Goal: Information Seeking & Learning: Learn about a topic

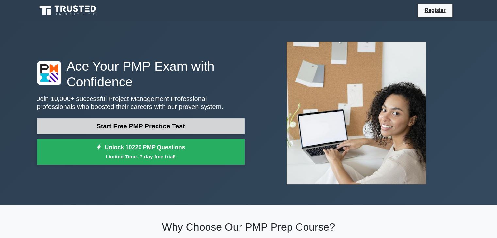
click at [104, 128] on link "Start Free PMP Practice Test" at bounding box center [141, 127] width 208 height 16
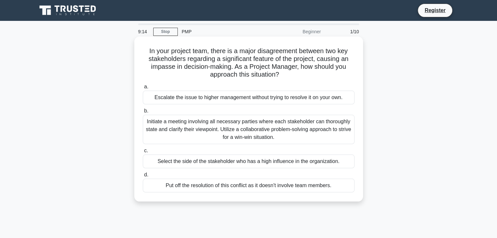
click at [259, 128] on div "Initiate a meeting involving all necessary parties where each stakeholder can t…" at bounding box center [249, 129] width 212 height 29
click at [143, 113] on input "b. Initiate a meeting involving all necessary parties where each stakeholder ca…" at bounding box center [143, 111] width 0 height 4
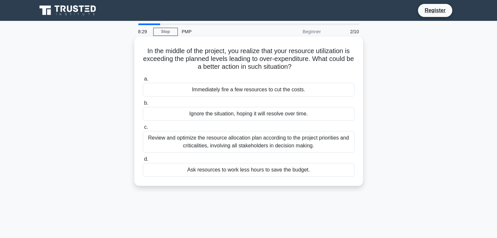
click at [320, 141] on div "Review and optimize the resource allocation plan according to the project prior…" at bounding box center [249, 142] width 212 height 22
click at [143, 130] on input "c. Review and optimize the resource allocation plan according to the project pr…" at bounding box center [143, 127] width 0 height 4
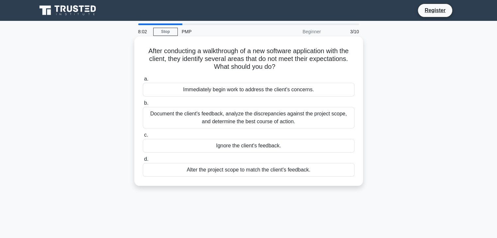
click at [255, 119] on div "Document the client's feedback, analyze the discrepancies against the project s…" at bounding box center [249, 118] width 212 height 22
click at [143, 106] on input "b. Document the client's feedback, analyze the discrepancies against the projec…" at bounding box center [143, 103] width 0 height 4
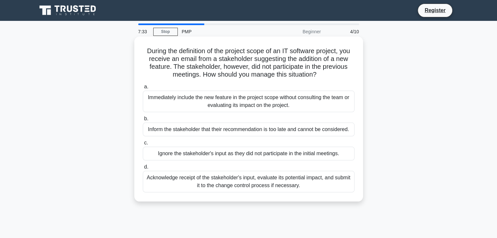
click at [247, 182] on div "Acknowledge receipt of the stakeholder's input, evaluate its potential impact, …" at bounding box center [249, 182] width 212 height 22
click at [143, 170] on input "d. Acknowledge receipt of the stakeholder's input, evaluate its potential impac…" at bounding box center [143, 167] width 0 height 4
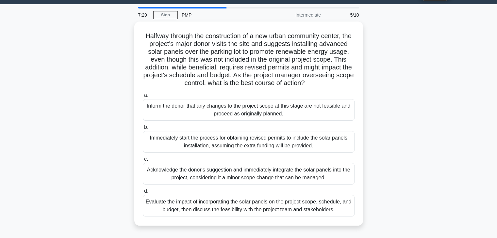
scroll to position [17, 0]
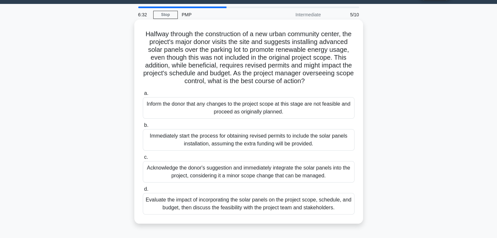
click at [265, 215] on div "Evaluate the impact of incorporating the solar panels on the project scope, sch…" at bounding box center [249, 204] width 212 height 22
click at [143, 192] on input "d. Evaluate the impact of incorporating the solar panels on the project scope, …" at bounding box center [143, 190] width 0 height 4
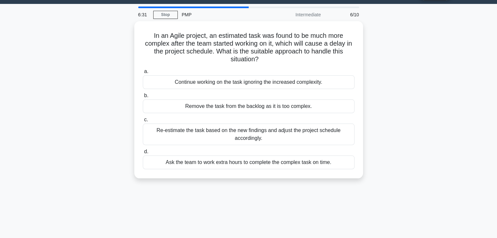
scroll to position [0, 0]
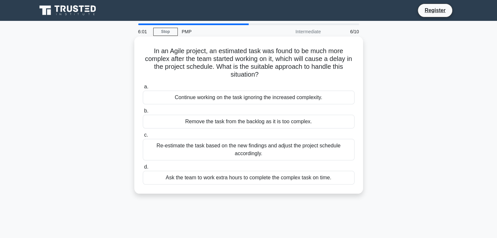
click at [247, 152] on div "Re-estimate the task based on the new findings and adjust the project schedule …" at bounding box center [249, 150] width 212 height 22
click at [143, 138] on input "c. Re-estimate the task based on the new findings and adjust the project schedu…" at bounding box center [143, 135] width 0 height 4
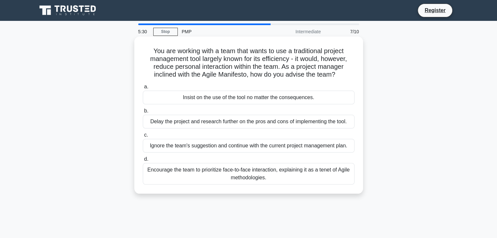
click at [308, 172] on div "Encourage the team to prioritize face-to-face interaction, explaining it as a t…" at bounding box center [249, 174] width 212 height 22
click at [143, 162] on input "d. Encourage the team to prioritize face-to-face interaction, explaining it as …" at bounding box center [143, 159] width 0 height 4
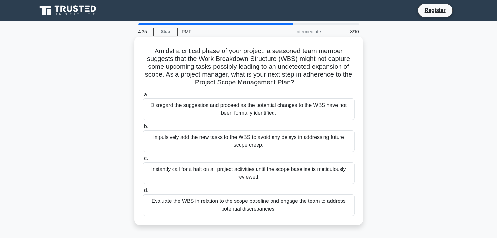
click at [314, 203] on div "Evaluate the WBS in relation to the scope baseline and engage the team to addre…" at bounding box center [249, 206] width 212 height 22
click at [143, 193] on input "d. Evaluate the WBS in relation to the scope baseline and engage the team to ad…" at bounding box center [143, 191] width 0 height 4
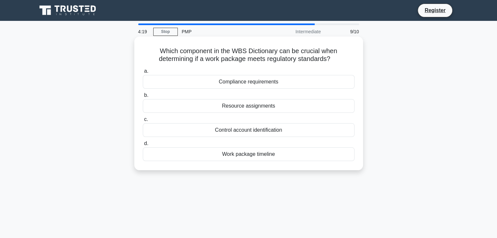
click at [249, 83] on div "Compliance requirements" at bounding box center [249, 82] width 212 height 14
click at [143, 73] on input "a. Compliance requirements" at bounding box center [143, 71] width 0 height 4
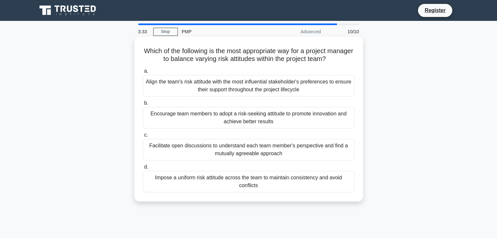
click at [313, 151] on div "Facilitate open discussions to understand each team member's perspective and fi…" at bounding box center [249, 150] width 212 height 22
click at [143, 138] on input "c. Facilitate open discussions to understand each team member's perspective and…" at bounding box center [143, 135] width 0 height 4
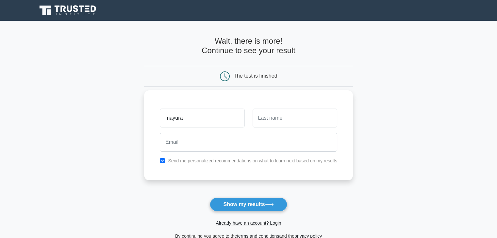
type input "mayura"
type input "Sakhare"
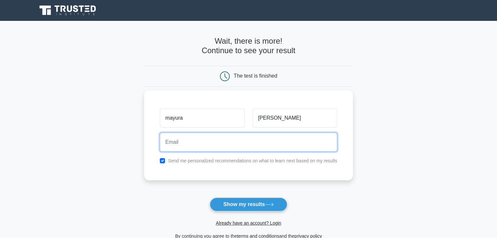
click at [188, 144] on input "email" at bounding box center [248, 142] width 177 height 19
type input "mayura.extc84@gmail.com"
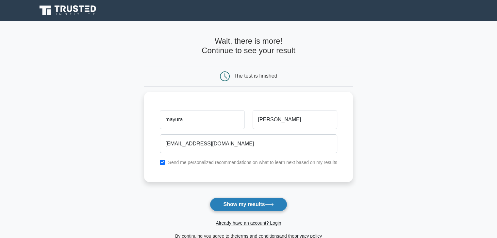
click at [238, 207] on button "Show my results" at bounding box center [248, 205] width 77 height 14
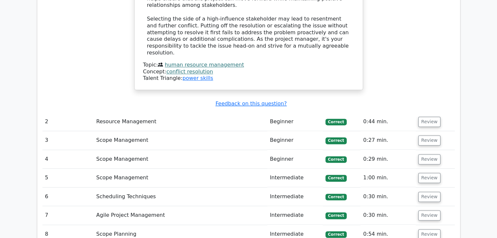
scroll to position [825, 0]
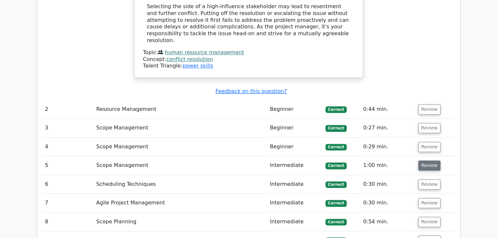
click at [426, 161] on button "Review" at bounding box center [429, 166] width 22 height 10
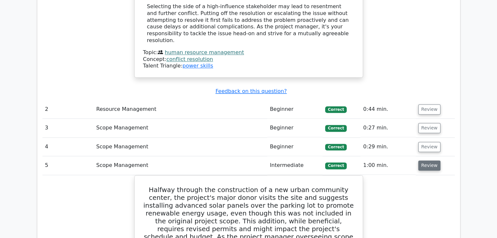
click at [425, 161] on button "Review" at bounding box center [429, 166] width 22 height 10
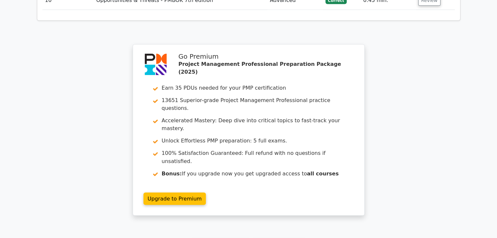
scroll to position [1120, 0]
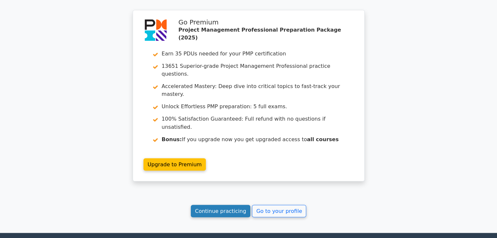
click at [230, 205] on link "Continue practicing" at bounding box center [221, 211] width 60 height 12
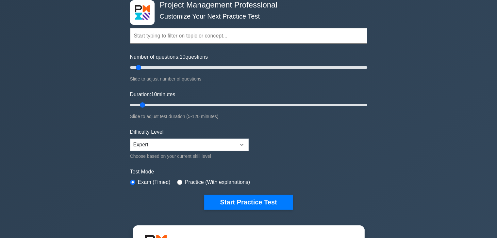
scroll to position [55, 0]
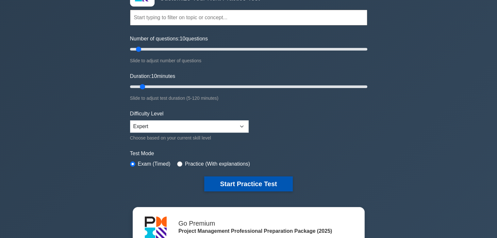
click at [256, 184] on button "Start Practice Test" at bounding box center [248, 184] width 88 height 15
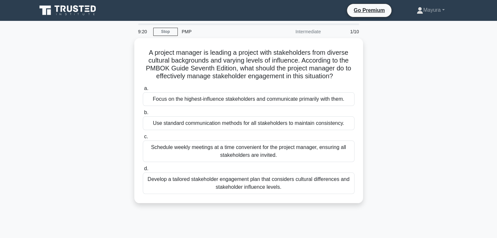
click at [276, 185] on div "Develop a tailored stakeholder engagement plan that considers cultural differen…" at bounding box center [249, 184] width 212 height 22
click at [143, 171] on input "d. Develop a tailored stakeholder engagement plan that considers cultural diffe…" at bounding box center [143, 169] width 0 height 4
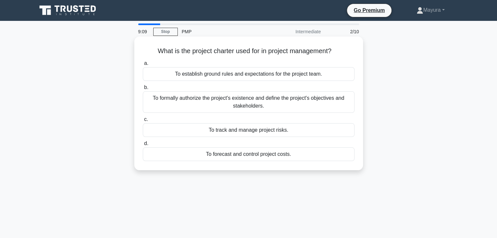
click at [294, 106] on div "To formally authorize the project's existence and define the project's objectiv…" at bounding box center [249, 102] width 212 height 22
click at [143, 90] on input "b. To formally authorize the project's existence and define the project's objec…" at bounding box center [143, 88] width 0 height 4
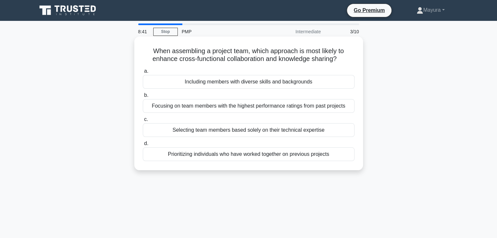
click at [277, 81] on div "Including members with diverse skills and backgrounds" at bounding box center [249, 82] width 212 height 14
click at [143, 73] on input "a. Including members with diverse skills and backgrounds" at bounding box center [143, 71] width 0 height 4
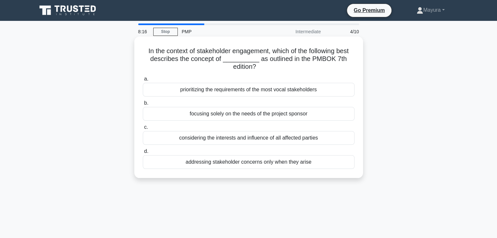
click at [259, 140] on div "considering the interests and influence of all affected parties" at bounding box center [249, 138] width 212 height 14
click at [143, 130] on input "c. considering the interests and influence of all affected parties" at bounding box center [143, 127] width 0 height 4
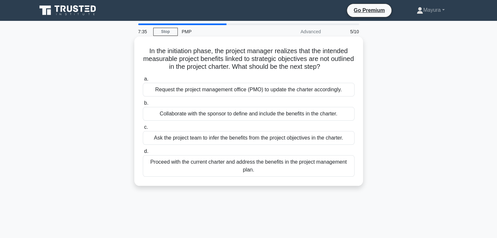
click at [197, 115] on div "Collaborate with the sponsor to define and include the benefits in the charter." at bounding box center [249, 114] width 212 height 14
click at [143, 106] on input "b. Collaborate with the sponsor to define and include the benefits in the chart…" at bounding box center [143, 103] width 0 height 4
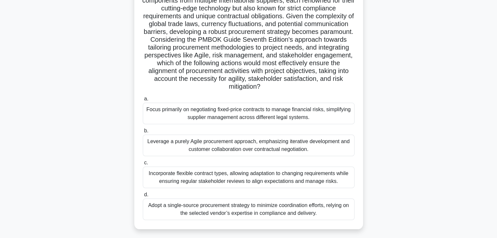
scroll to position [77, 0]
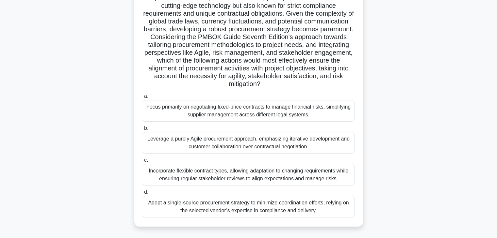
click at [240, 176] on div "Incorporate flexible contract types, allowing adaptation to changing requiremen…" at bounding box center [249, 175] width 212 height 22
click at [143, 163] on input "c. Incorporate flexible contract types, allowing adaptation to changing require…" at bounding box center [143, 160] width 0 height 4
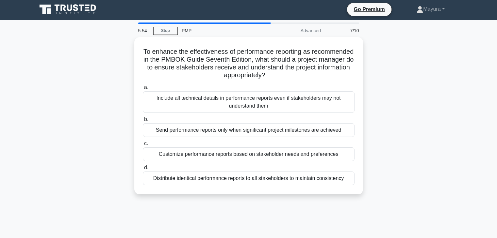
scroll to position [0, 0]
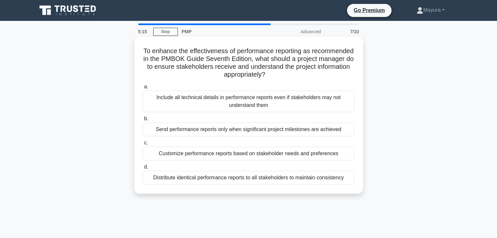
click at [257, 155] on div "Customize performance reports based on stakeholder needs and preferences" at bounding box center [249, 154] width 212 height 14
click at [143, 145] on input "c. Customize performance reports based on stakeholder needs and preferences" at bounding box center [143, 143] width 0 height 4
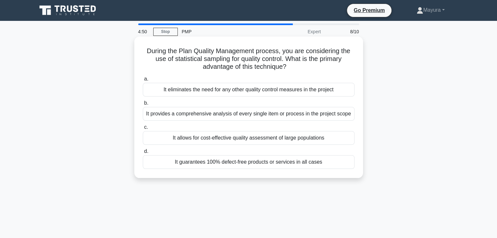
click at [324, 141] on div "It allows for cost-effective quality assessment of large populations" at bounding box center [249, 138] width 212 height 14
click at [143, 130] on input "c. It allows for cost-effective quality assessment of large populations" at bounding box center [143, 127] width 0 height 4
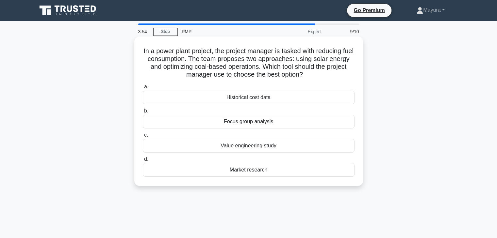
click at [264, 123] on div "Focus group analysis" at bounding box center [249, 122] width 212 height 14
click at [143, 113] on input "b. Focus group analysis" at bounding box center [143, 111] width 0 height 4
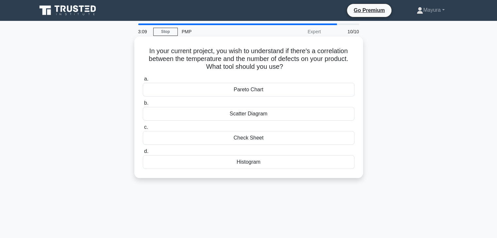
click at [256, 91] on div "Pareto Chart" at bounding box center [249, 90] width 212 height 14
click at [143, 81] on input "a. Pareto Chart" at bounding box center [143, 79] width 0 height 4
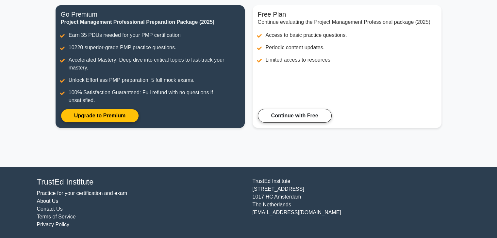
scroll to position [85, 0]
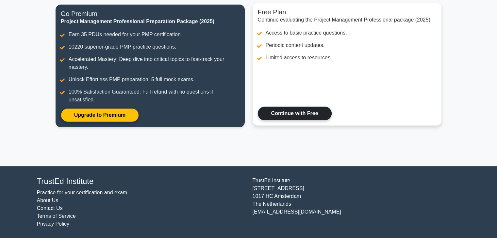
click at [295, 114] on link "Continue with Free" at bounding box center [295, 114] width 74 height 14
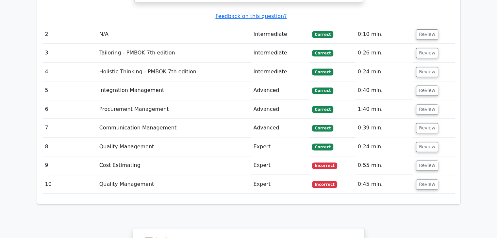
scroll to position [874, 0]
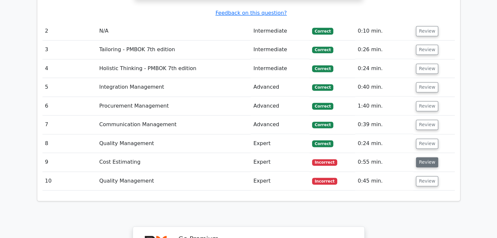
click at [424, 157] on button "Review" at bounding box center [427, 162] width 22 height 10
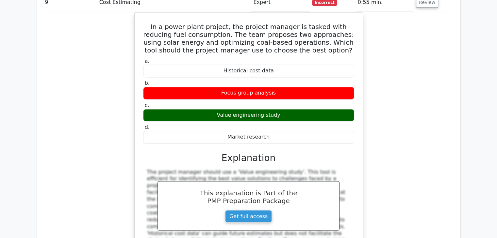
scroll to position [1038, 0]
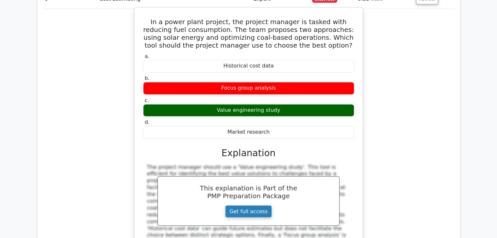
click at [246, 205] on link "Get full access" at bounding box center [248, 211] width 47 height 12
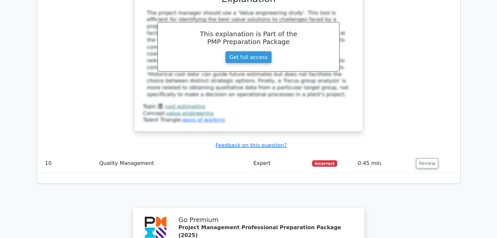
scroll to position [1203, 0]
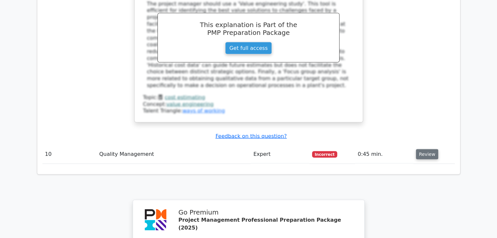
click at [422, 149] on button "Review" at bounding box center [427, 154] width 22 height 10
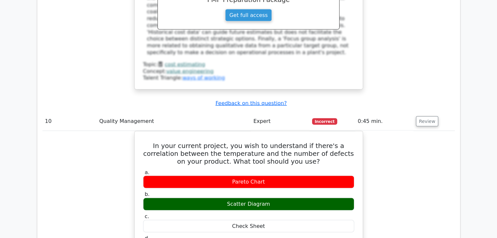
scroll to position [1244, 0]
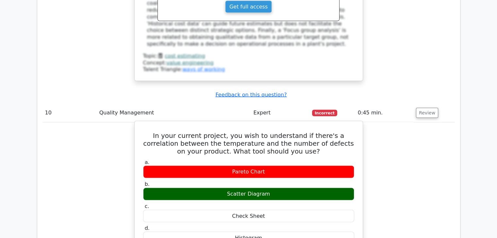
drag, startPoint x: 264, startPoint y: 186, endPoint x: 140, endPoint y: 79, distance: 163.5
copy div "In your current project, you wish to understand if there's a correlation betwee…"
